Goal: Information Seeking & Learning: Learn about a topic

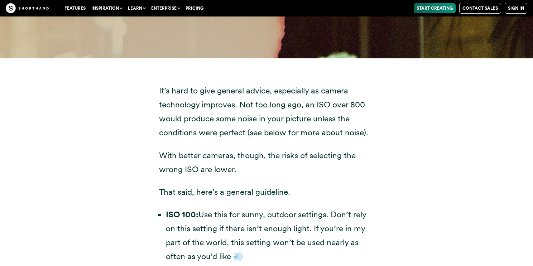
scroll to position [1015, 0]
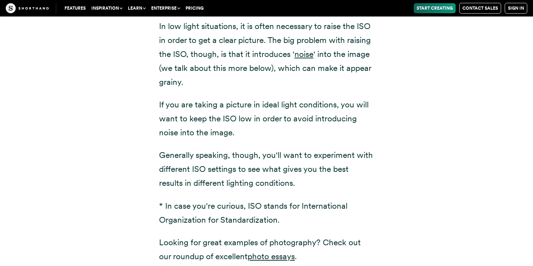
click at [232, 128] on p "If you are taking a picture in ideal light conditions, you will want to keep th…" at bounding box center [266, 119] width 215 height 42
click at [219, 139] on p "If you are taking a picture in ideal light conditions, you will want to keep th…" at bounding box center [266, 119] width 215 height 42
click at [234, 125] on p "If you are taking a picture in ideal light conditions, you will want to keep th…" at bounding box center [266, 119] width 215 height 42
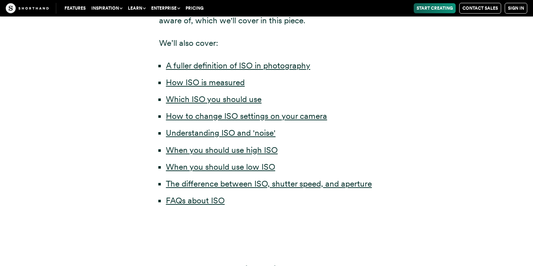
scroll to position [3921, 0]
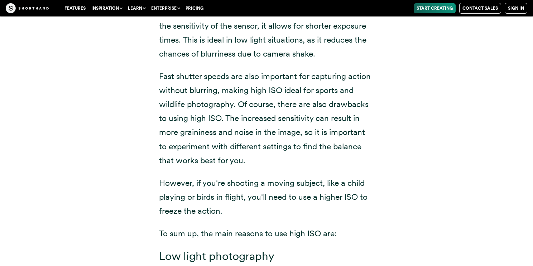
click at [152, 128] on div "High ISO should be used when light levels are low or when a fast shutter speed …" at bounding box center [267, 220] width 244 height 511
click at [203, 134] on p "Fast shutter speeds are also important for capturing action without blurring, m…" at bounding box center [266, 118] width 215 height 98
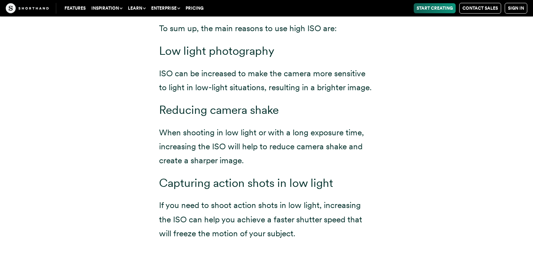
scroll to position [220, 0]
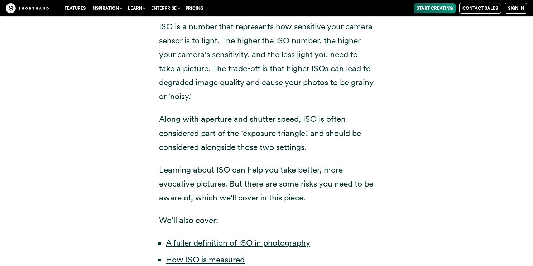
click at [204, 18] on div "Have you ever taken a picture and it's turned out blurry or too dark? If you ha…" at bounding box center [266, 170] width 215 height 430
click at [407, 112] on div "Have you ever taken a picture and it's turned out blurry or too dark? If you ha…" at bounding box center [266, 172] width 487 height 486
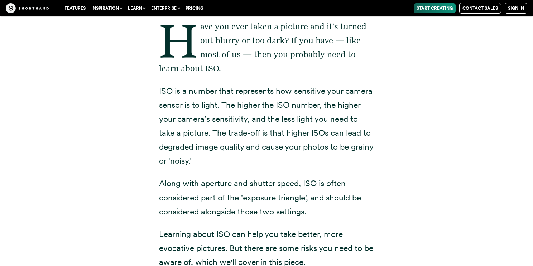
scroll to position [3249, 0]
